Goal: Navigation & Orientation: Find specific page/section

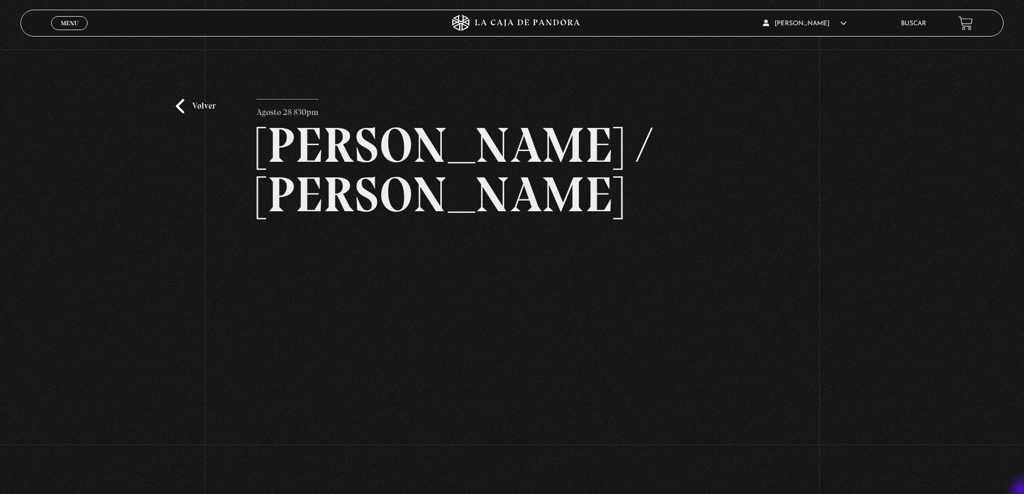
scroll to position [98, 0]
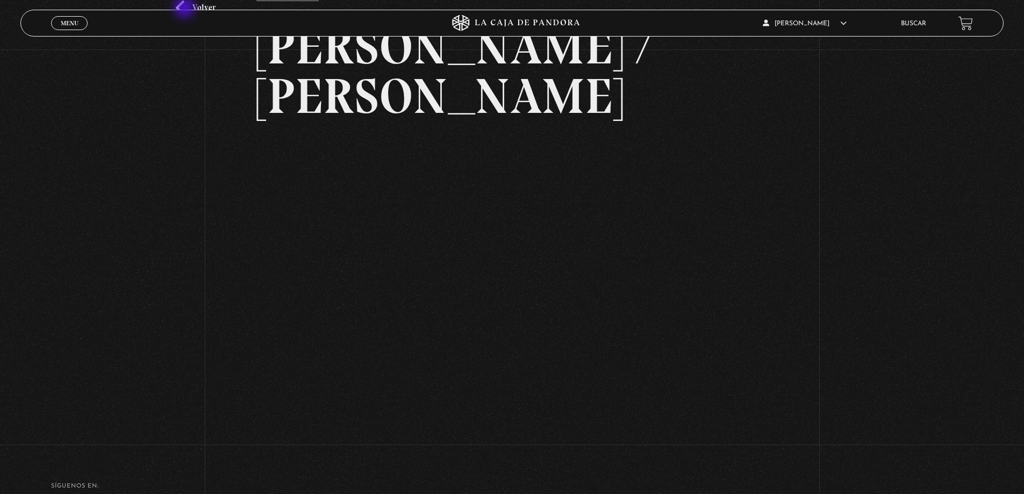
click at [185, 9] on link "Volver" at bounding box center [196, 8] width 40 height 15
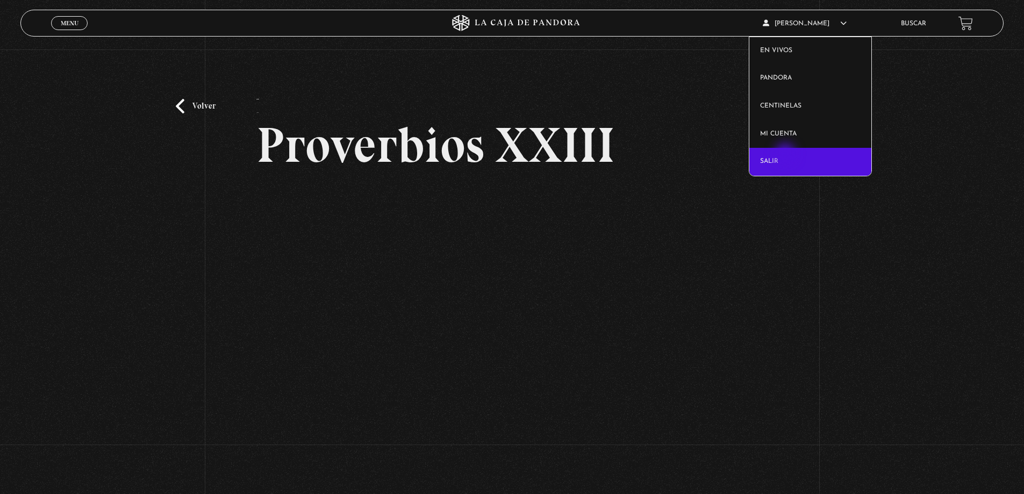
click at [786, 155] on link "Salir" at bounding box center [810, 162] width 122 height 28
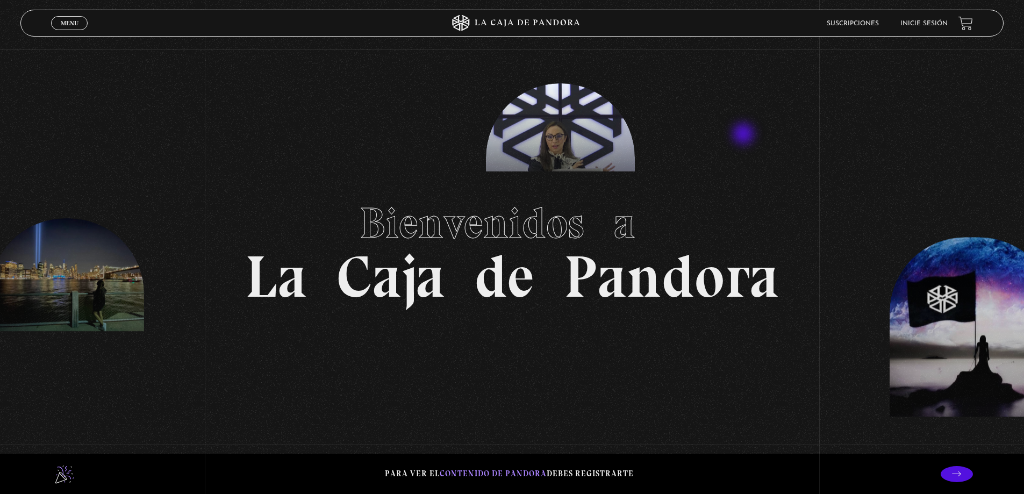
click at [744, 135] on section "Bienvenidos a La Caja de Pandora" at bounding box center [512, 247] width 1024 height 494
